Goal: Information Seeking & Learning: Learn about a topic

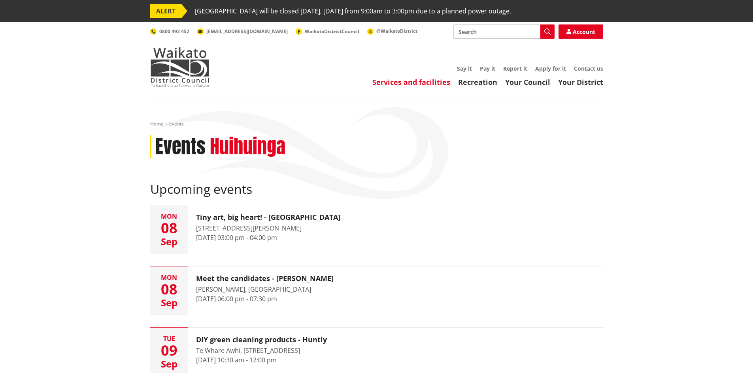
click at [399, 83] on link "Services and facilities" at bounding box center [411, 81] width 78 height 9
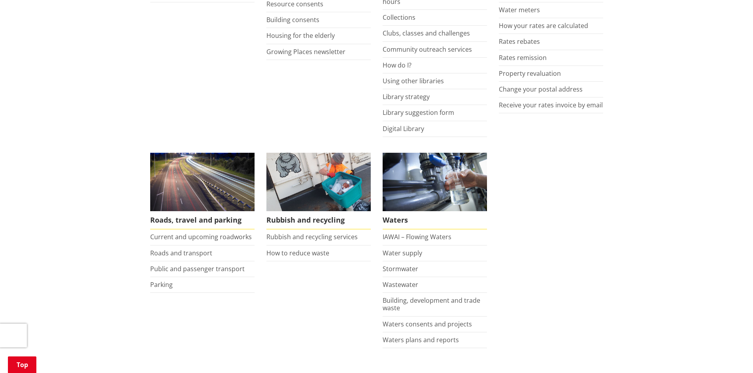
scroll to position [593, 0]
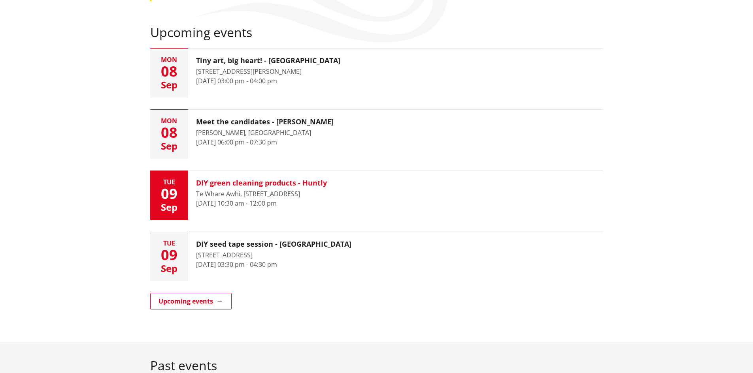
scroll to position [158, 0]
click at [280, 183] on h3 "DIY green cleaning products - Huntly" at bounding box center [261, 182] width 131 height 9
